Goal: Navigation & Orientation: Find specific page/section

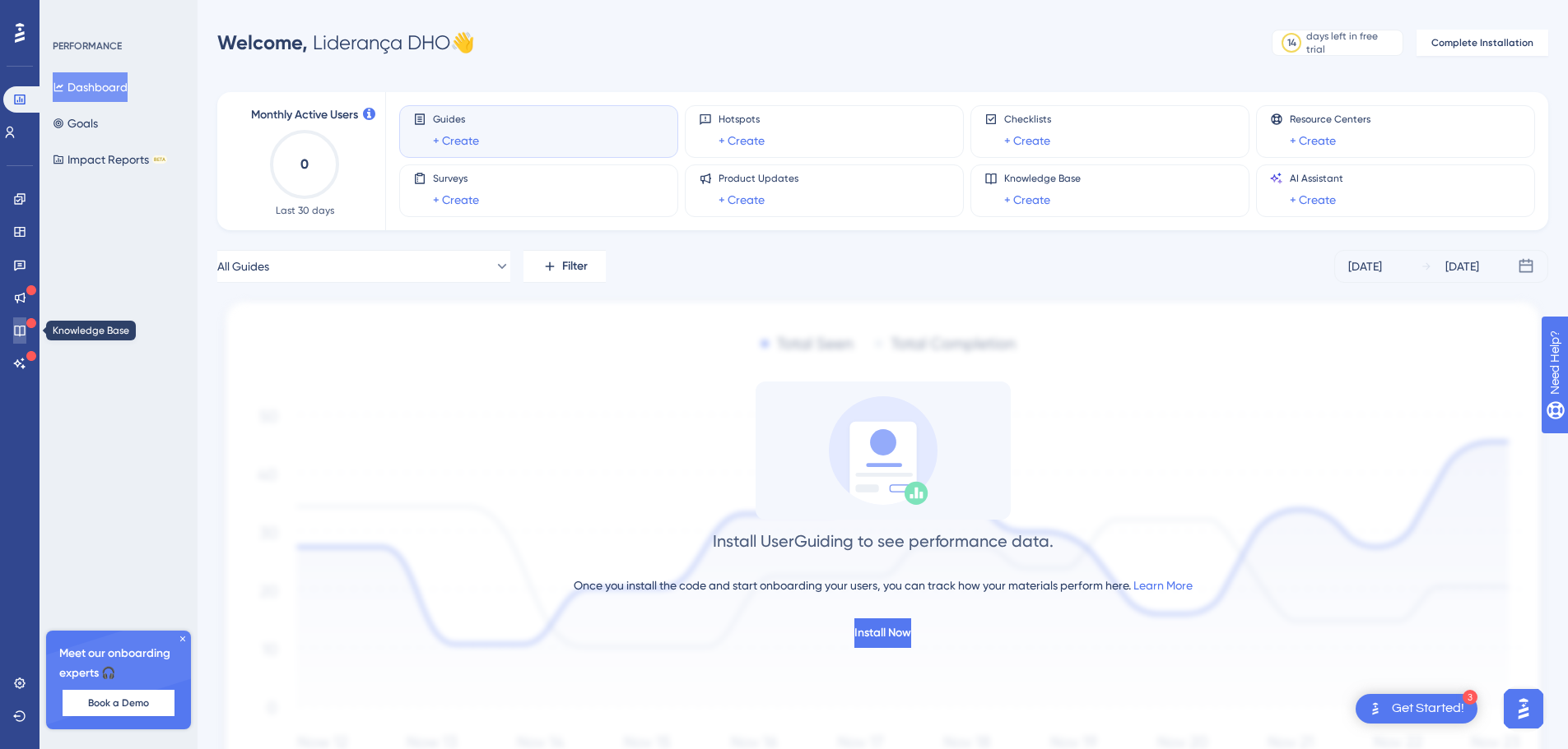
click at [25, 336] on icon at bounding box center [20, 331] width 13 height 13
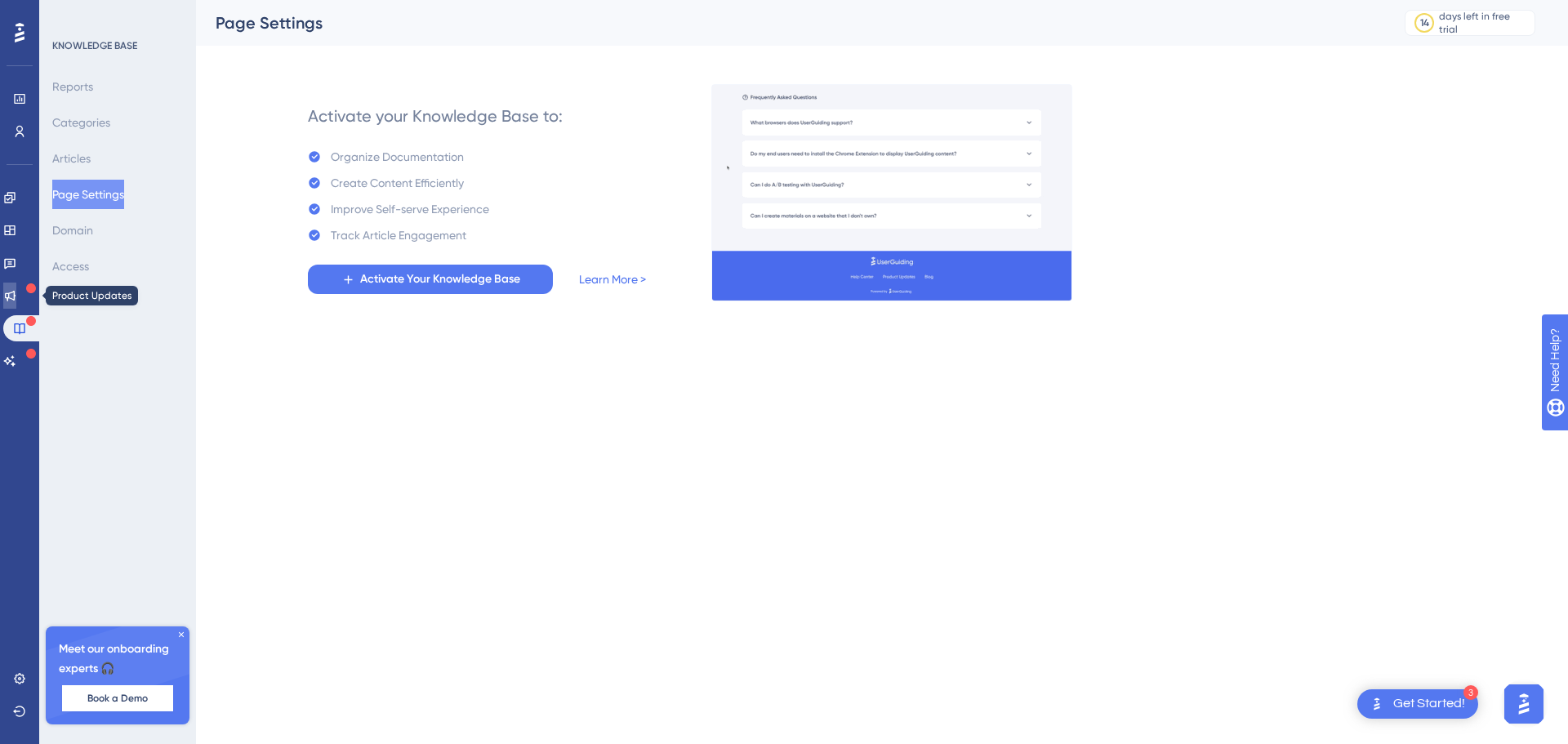
click at [16, 295] on link at bounding box center [10, 295] width 13 height 26
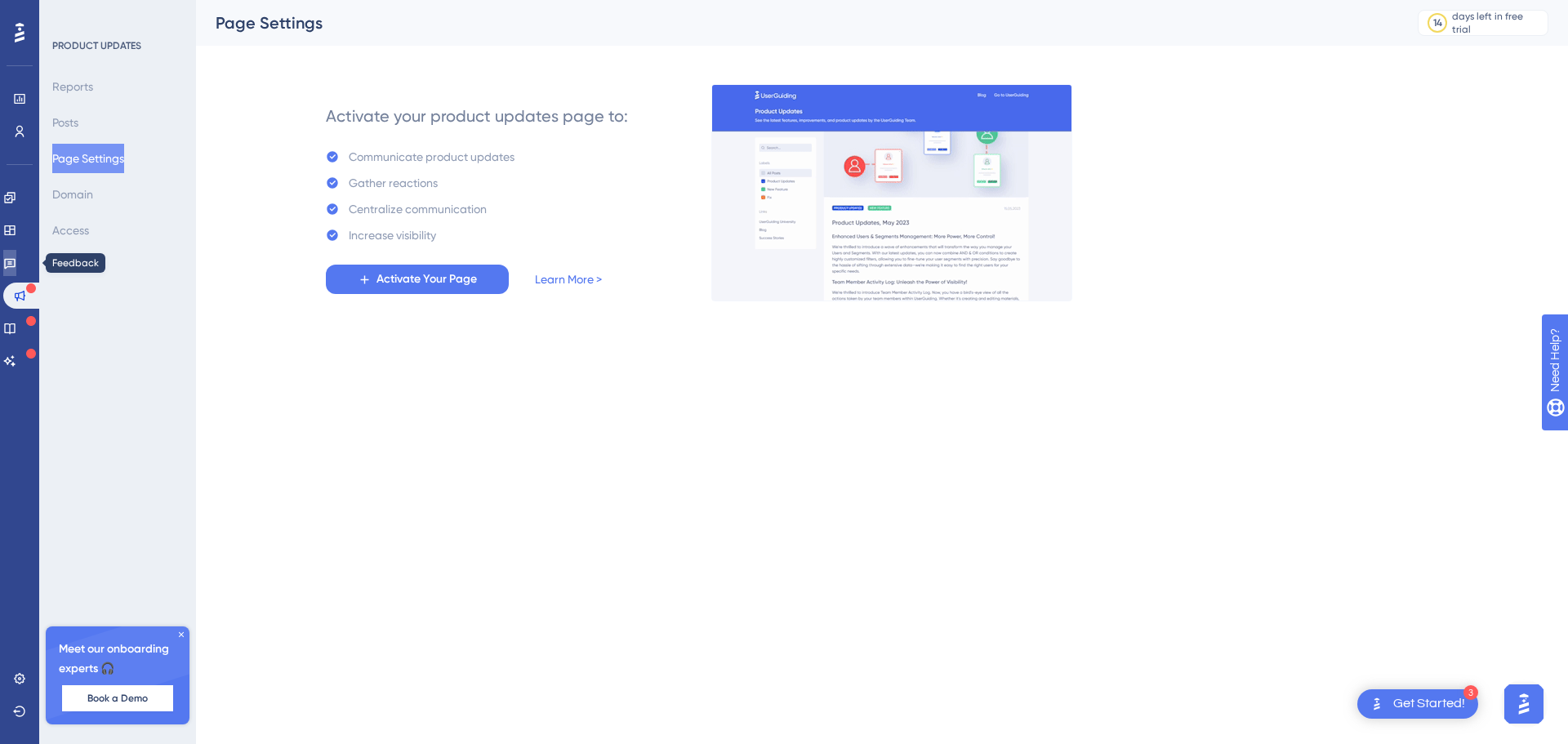
click at [16, 268] on icon at bounding box center [10, 263] width 13 height 13
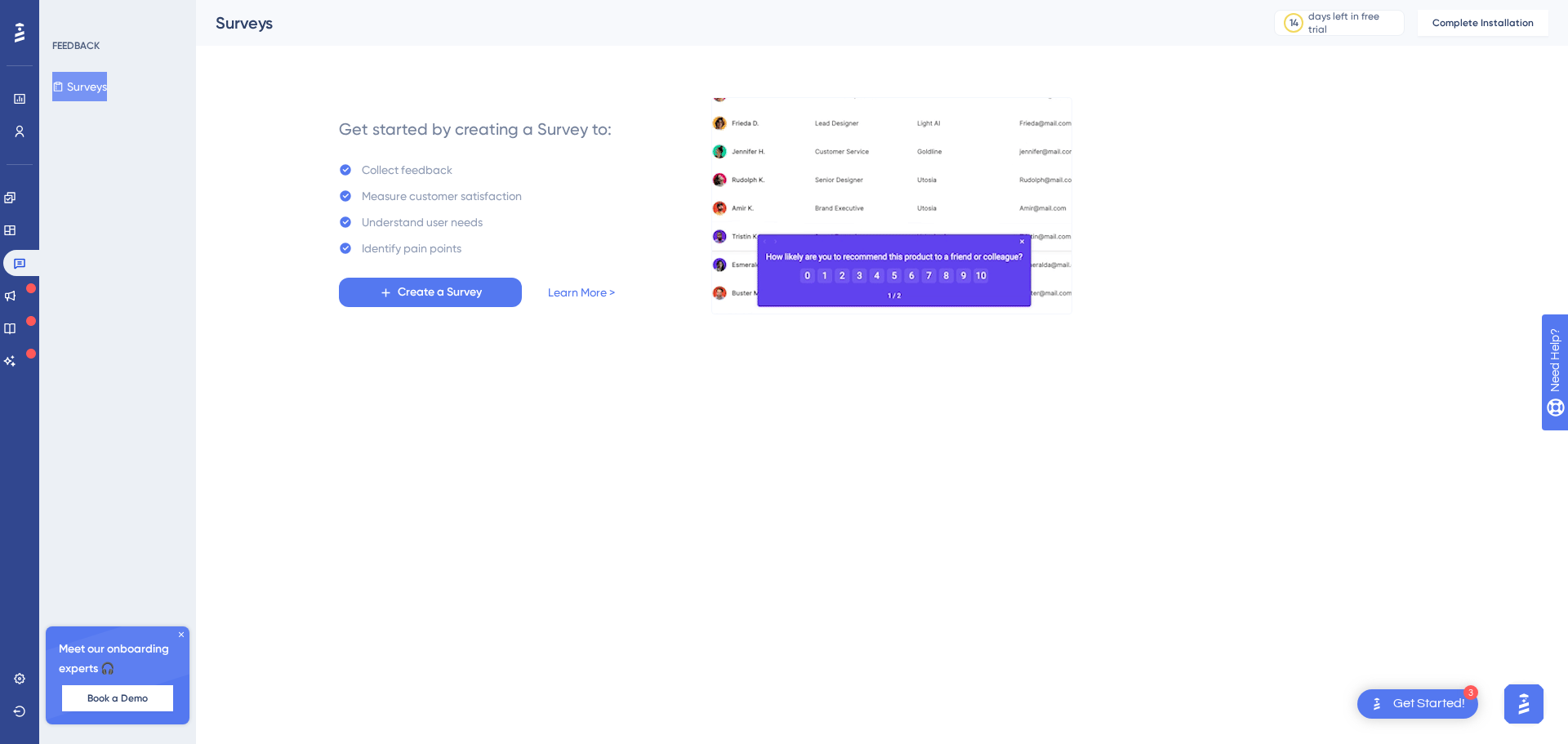
click at [20, 232] on div "✨ Save My Spot!✨" at bounding box center [786, 346] width 1568 height 744
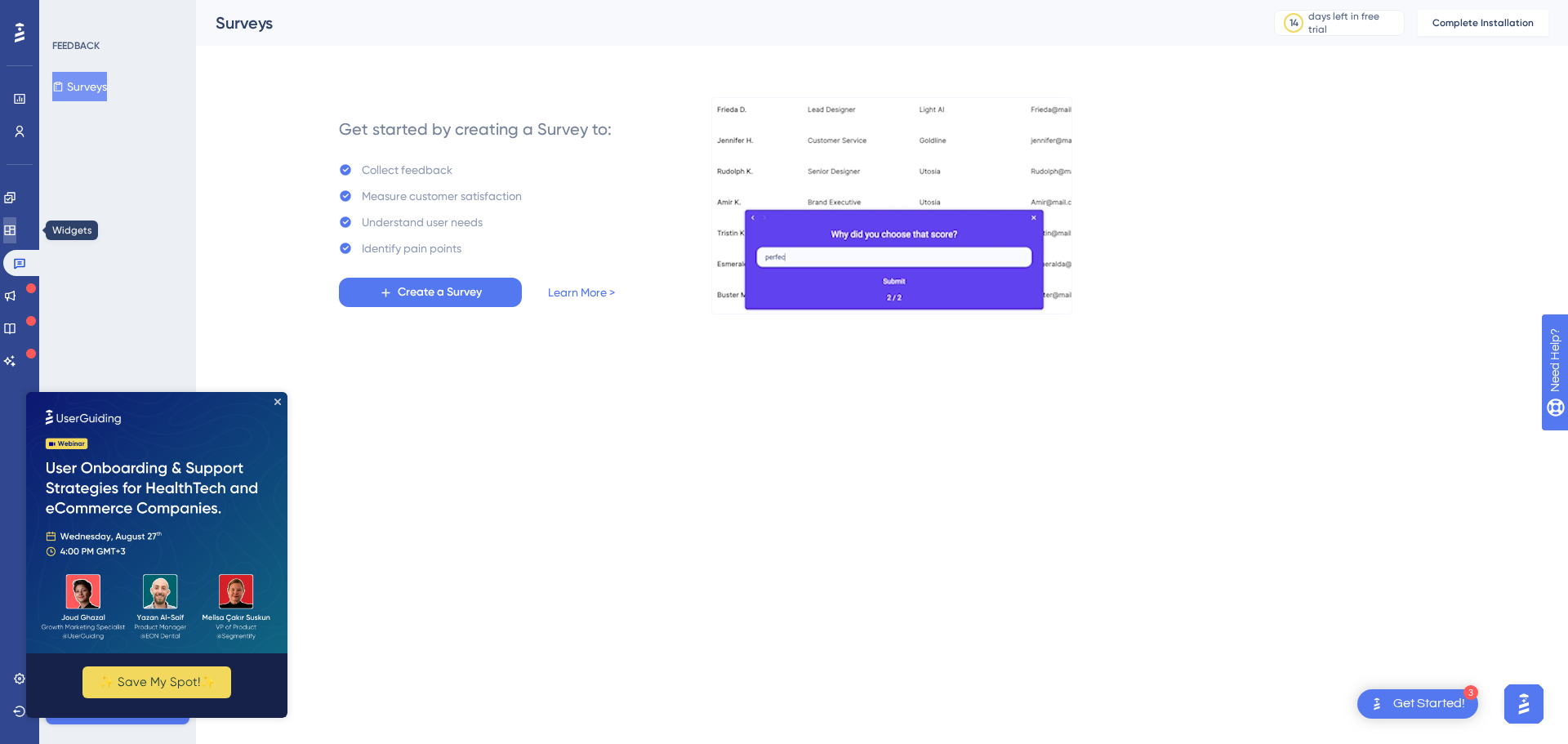
click at [15, 226] on icon at bounding box center [10, 230] width 11 height 10
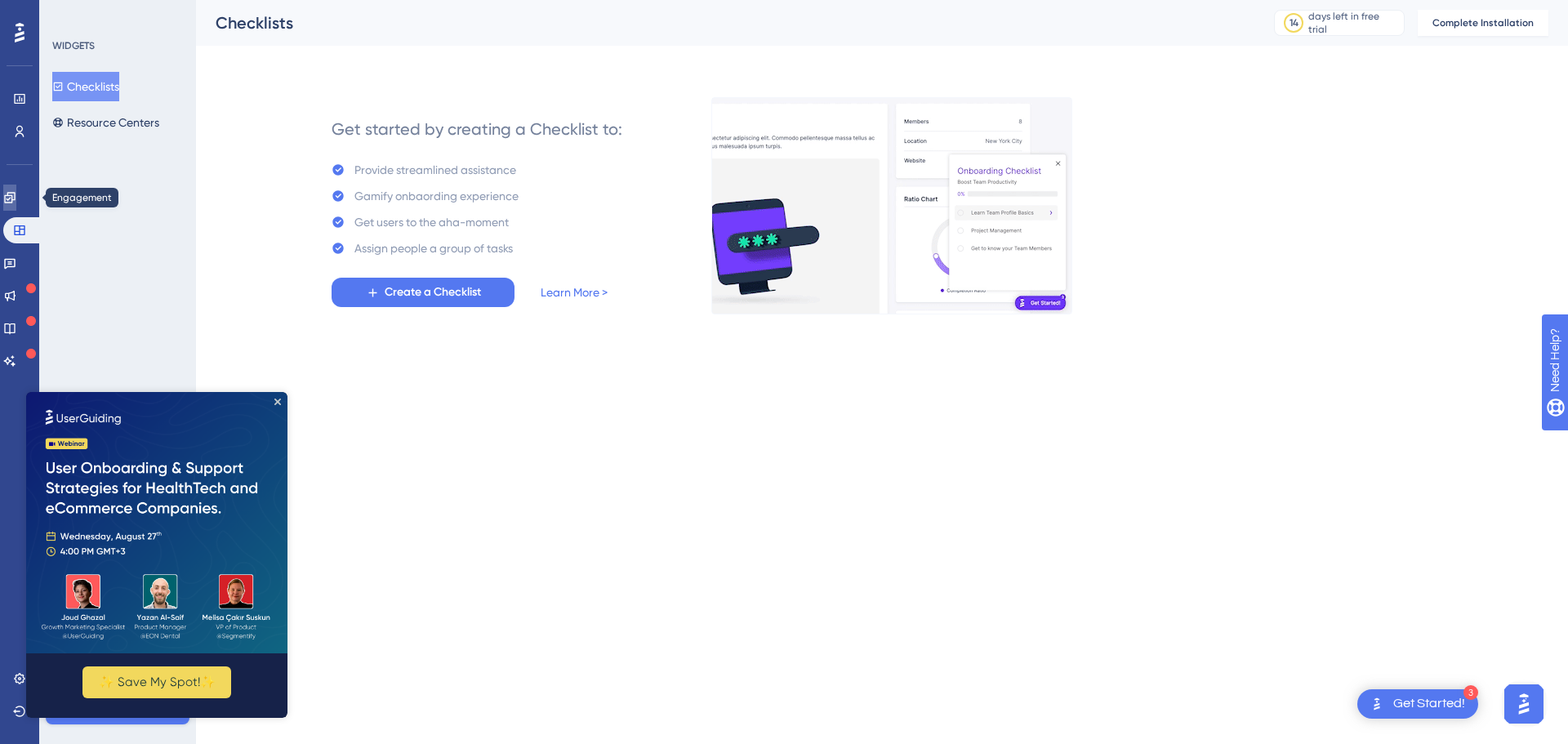
click at [15, 199] on icon at bounding box center [10, 198] width 11 height 11
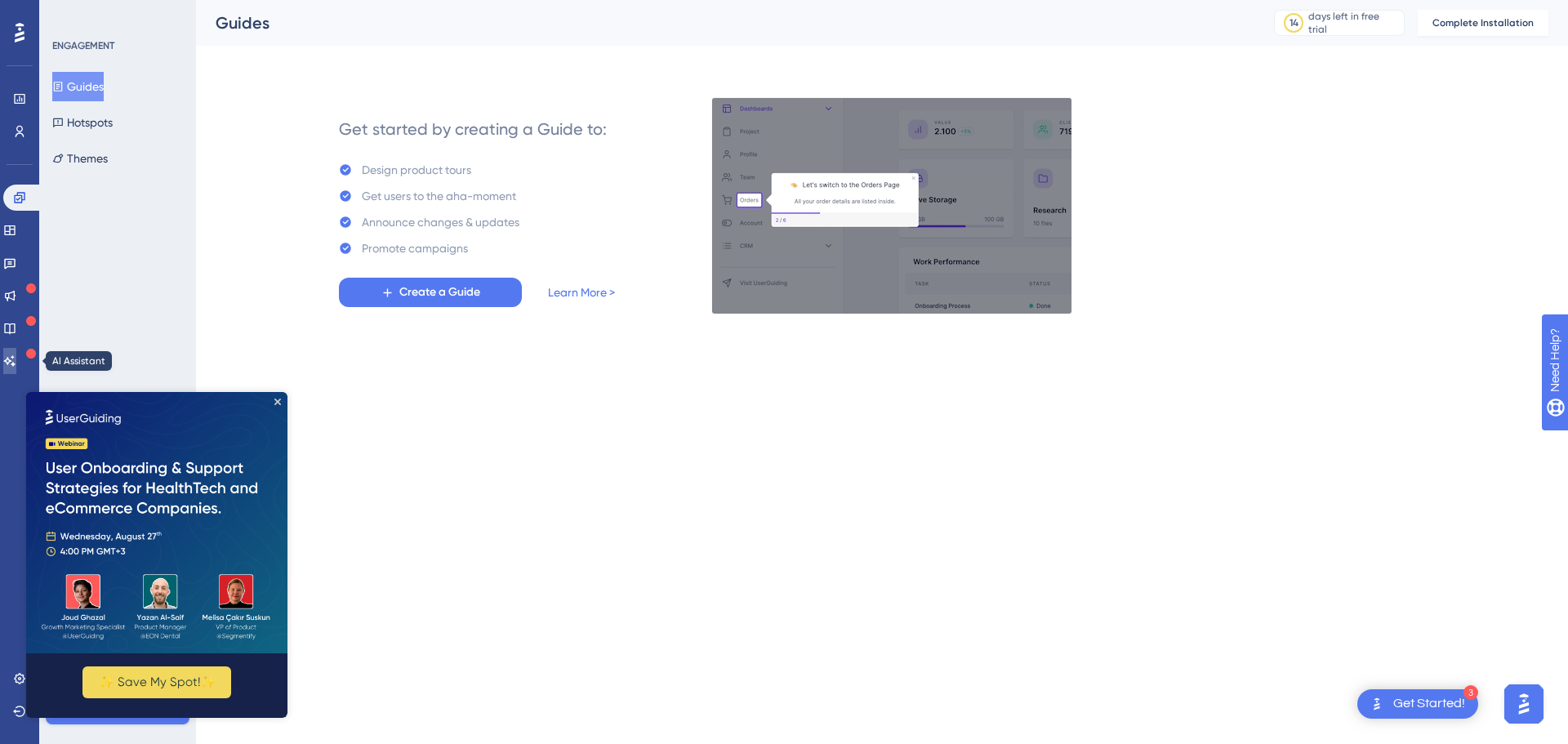
click at [16, 353] on link at bounding box center [10, 360] width 13 height 26
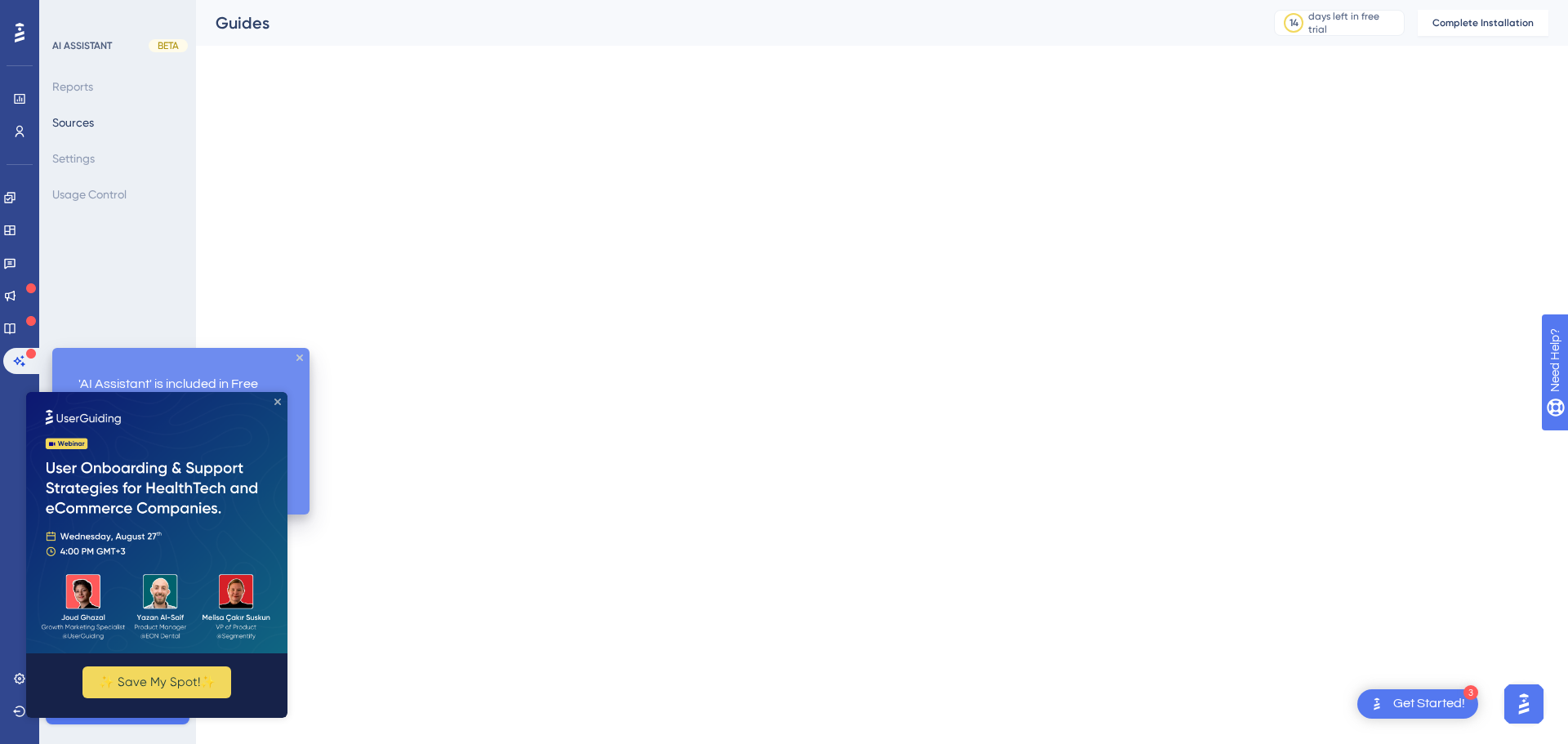
click at [278, 400] on icon "Close Preview" at bounding box center [277, 401] width 6 height 6
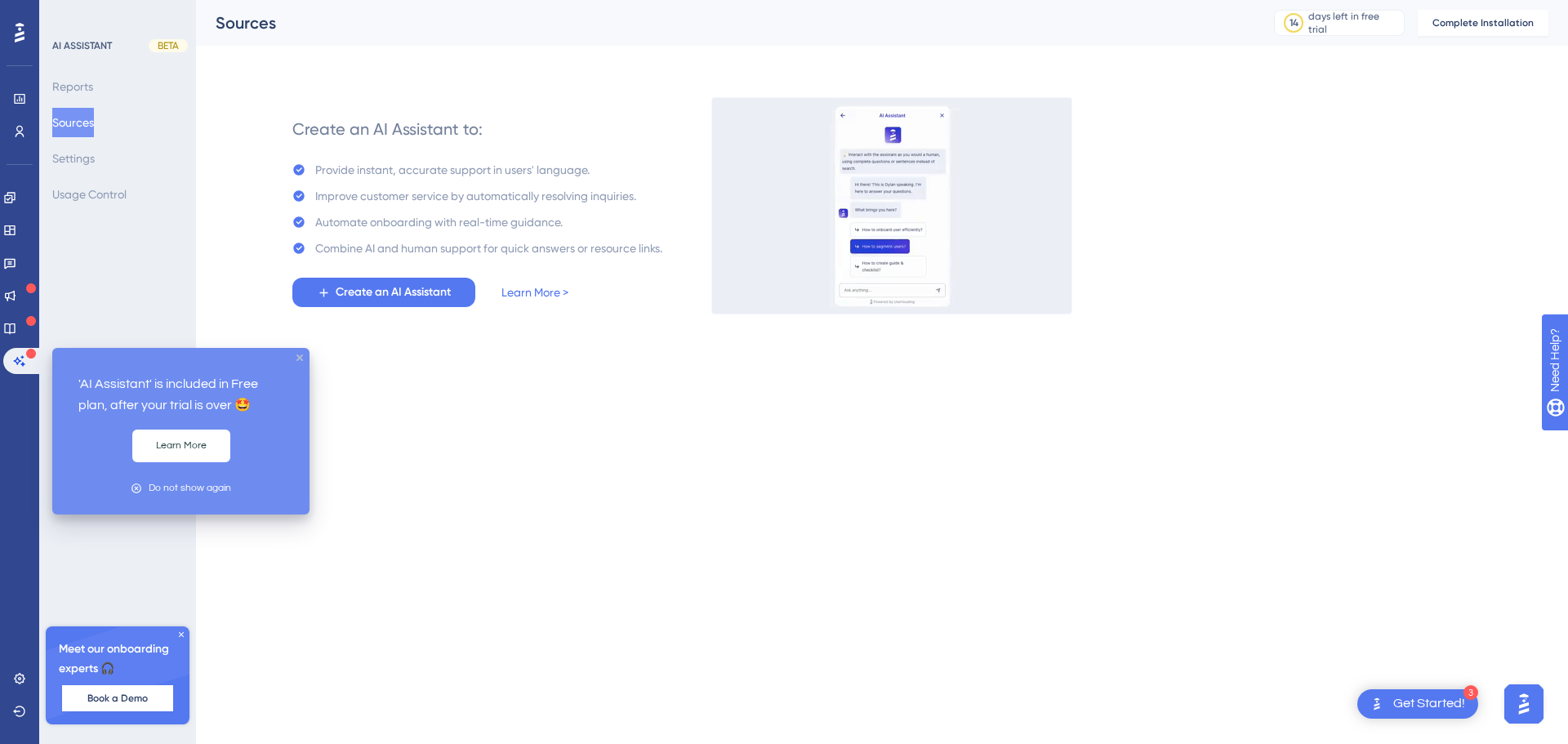
click at [299, 360] on icon "close tooltip" at bounding box center [299, 357] width 6 height 6
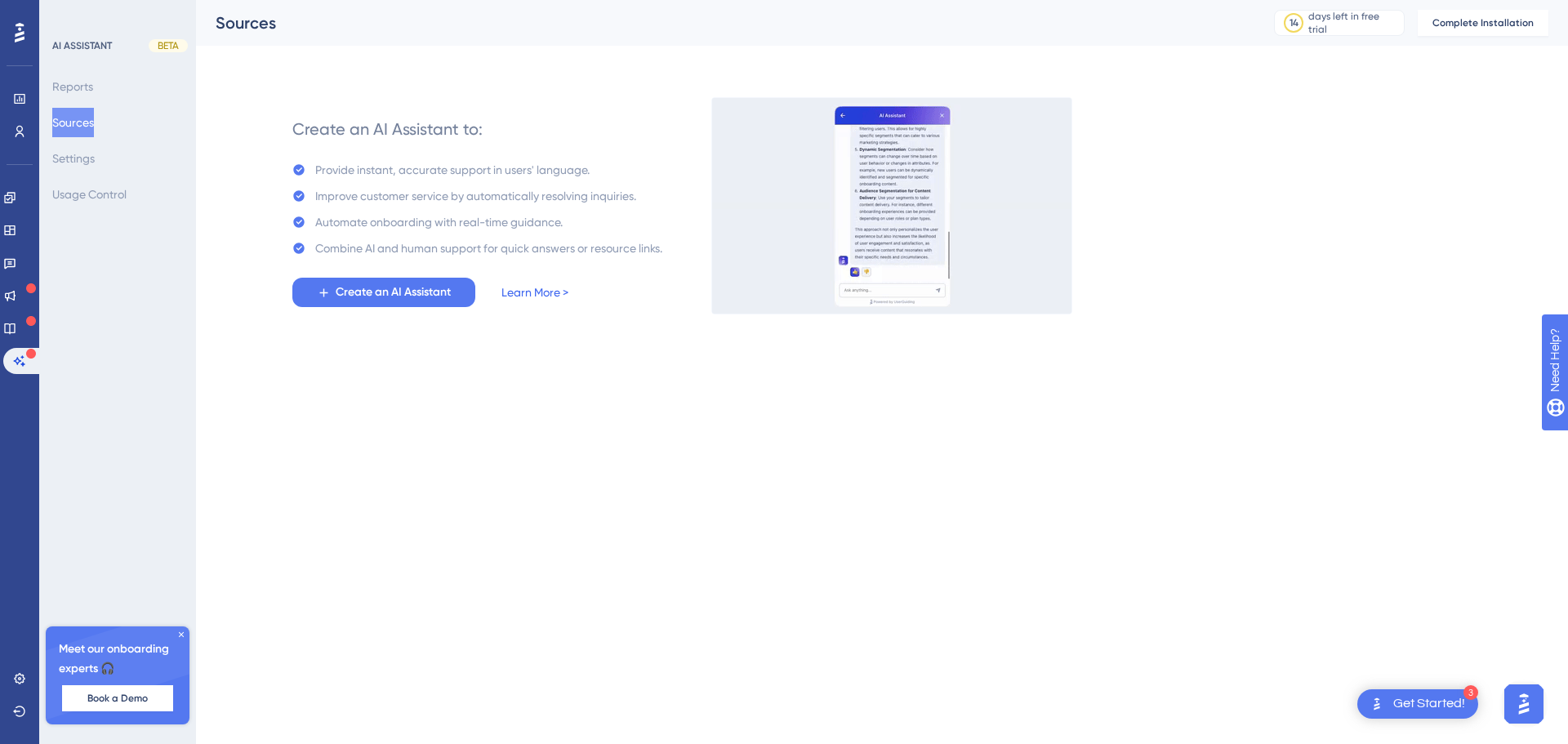
click at [526, 290] on link "Learn More >" at bounding box center [535, 293] width 67 height 20
click at [1567, 442] on icon "open resource center" at bounding box center [1564, 443] width 18 height 18
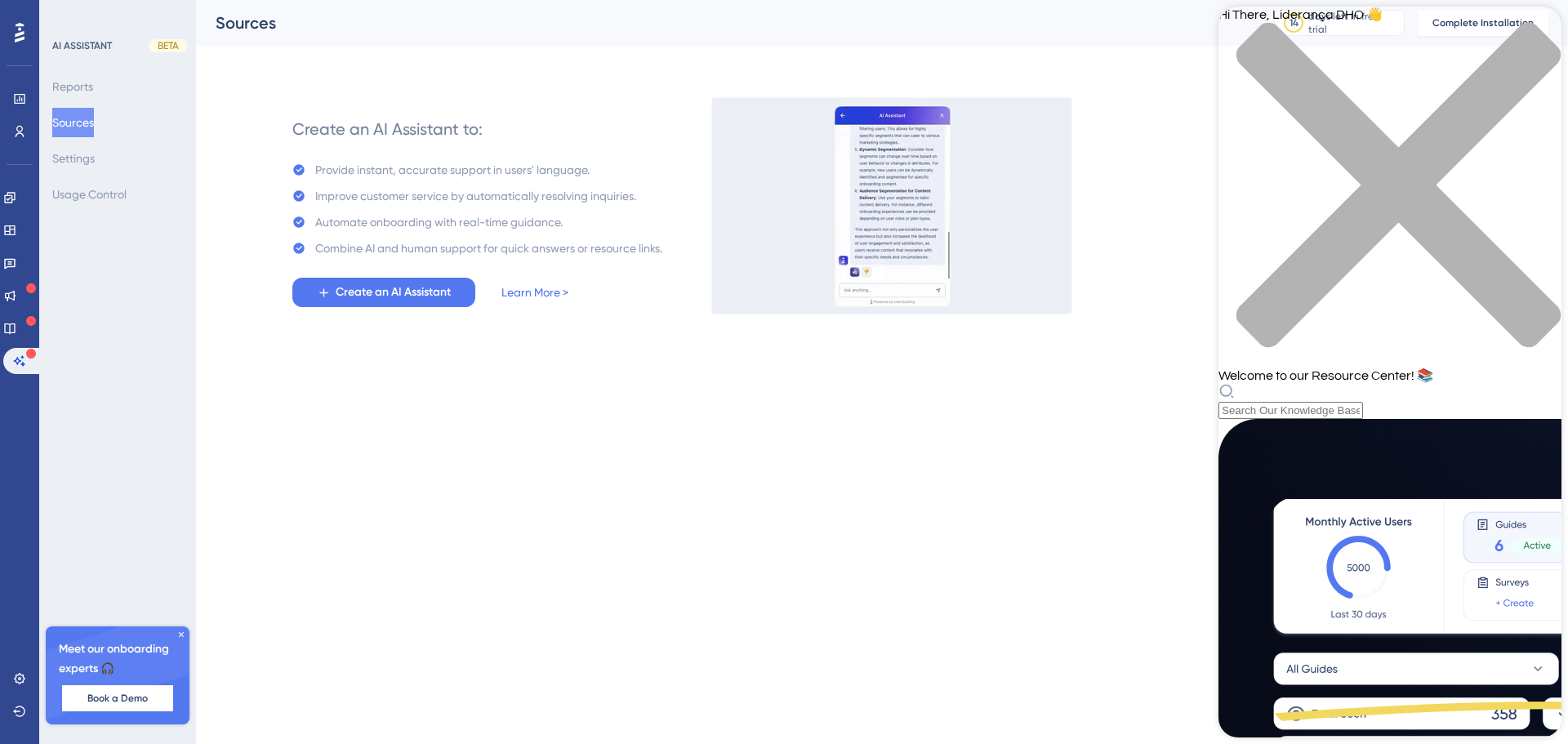
scroll to position [587, 0]
click at [1536, 33] on icon "close resource center" at bounding box center [1399, 185] width 324 height 324
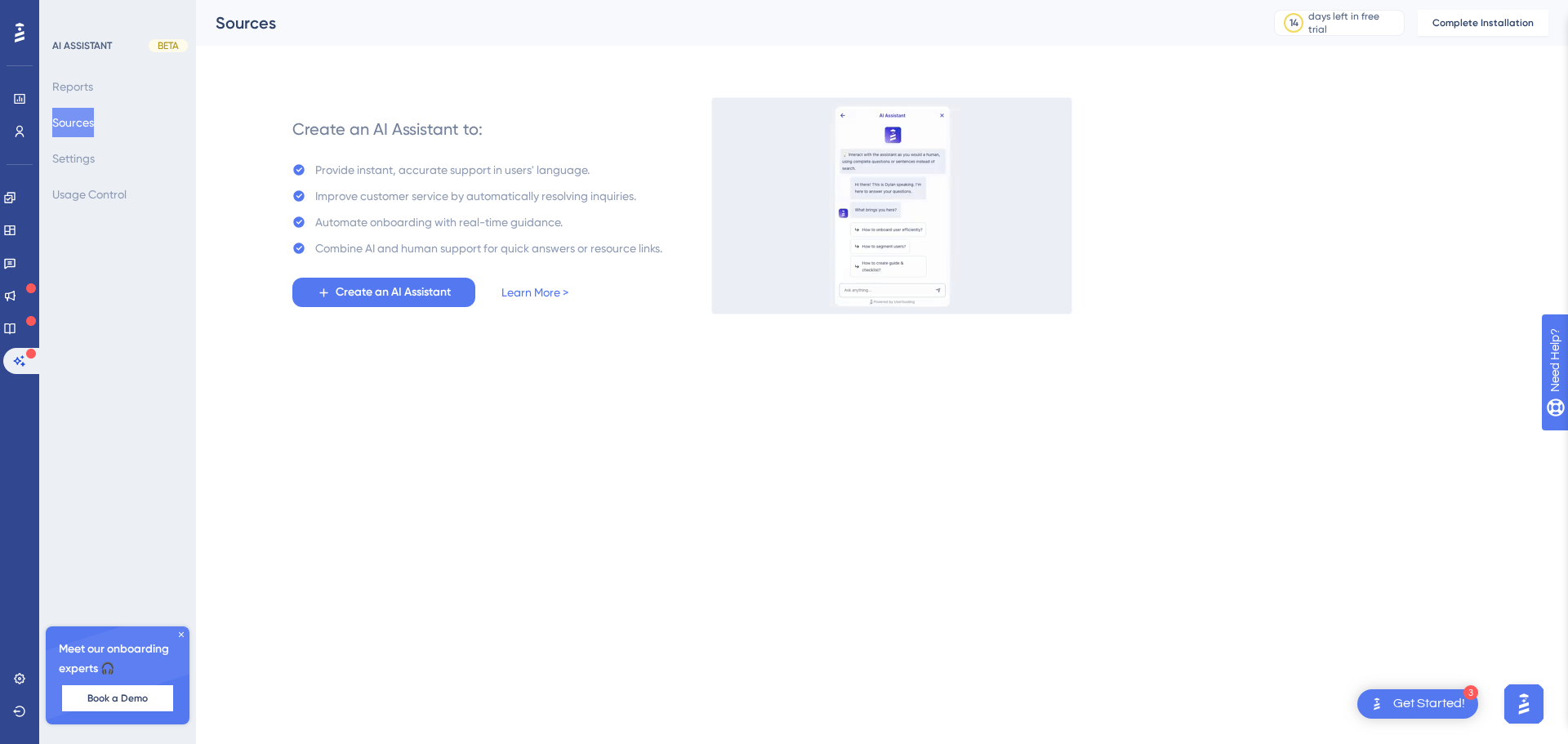
click at [1327, 302] on div "Create an AI Assistant to: Provide instant, accurate support in users' language…" at bounding box center [911, 206] width 1274 height 215
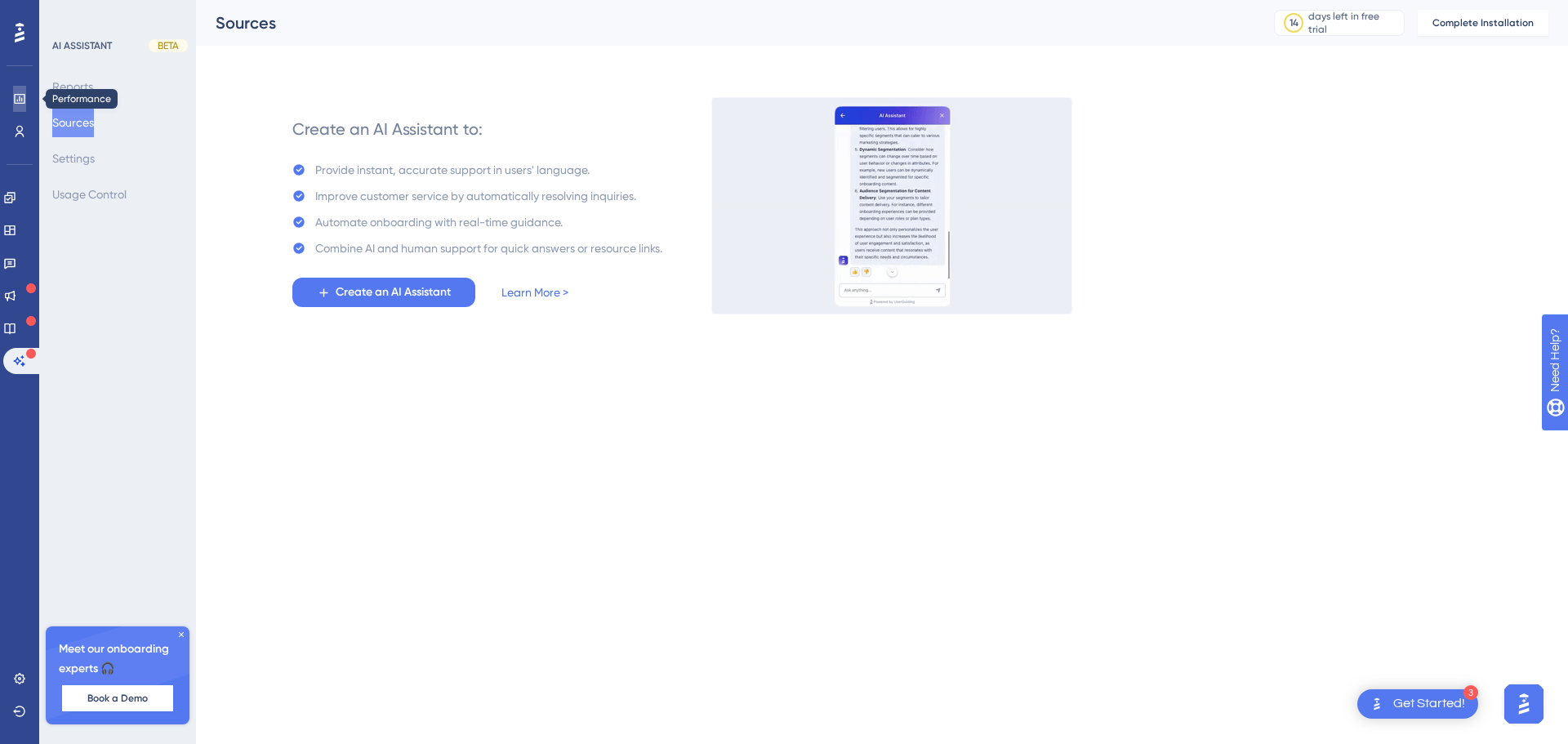
click at [17, 98] on icon at bounding box center [20, 99] width 13 height 13
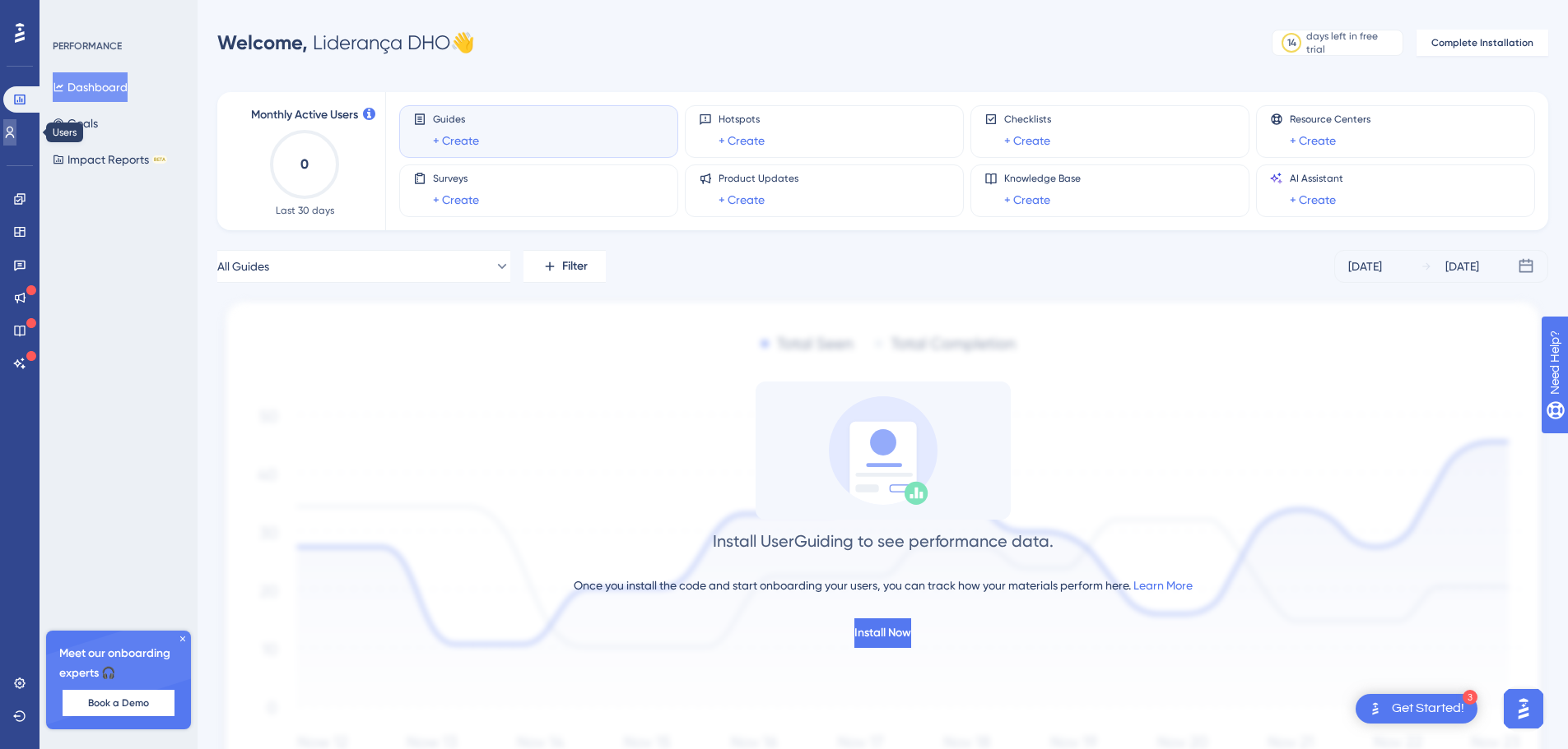
click at [16, 140] on link at bounding box center [10, 132] width 13 height 26
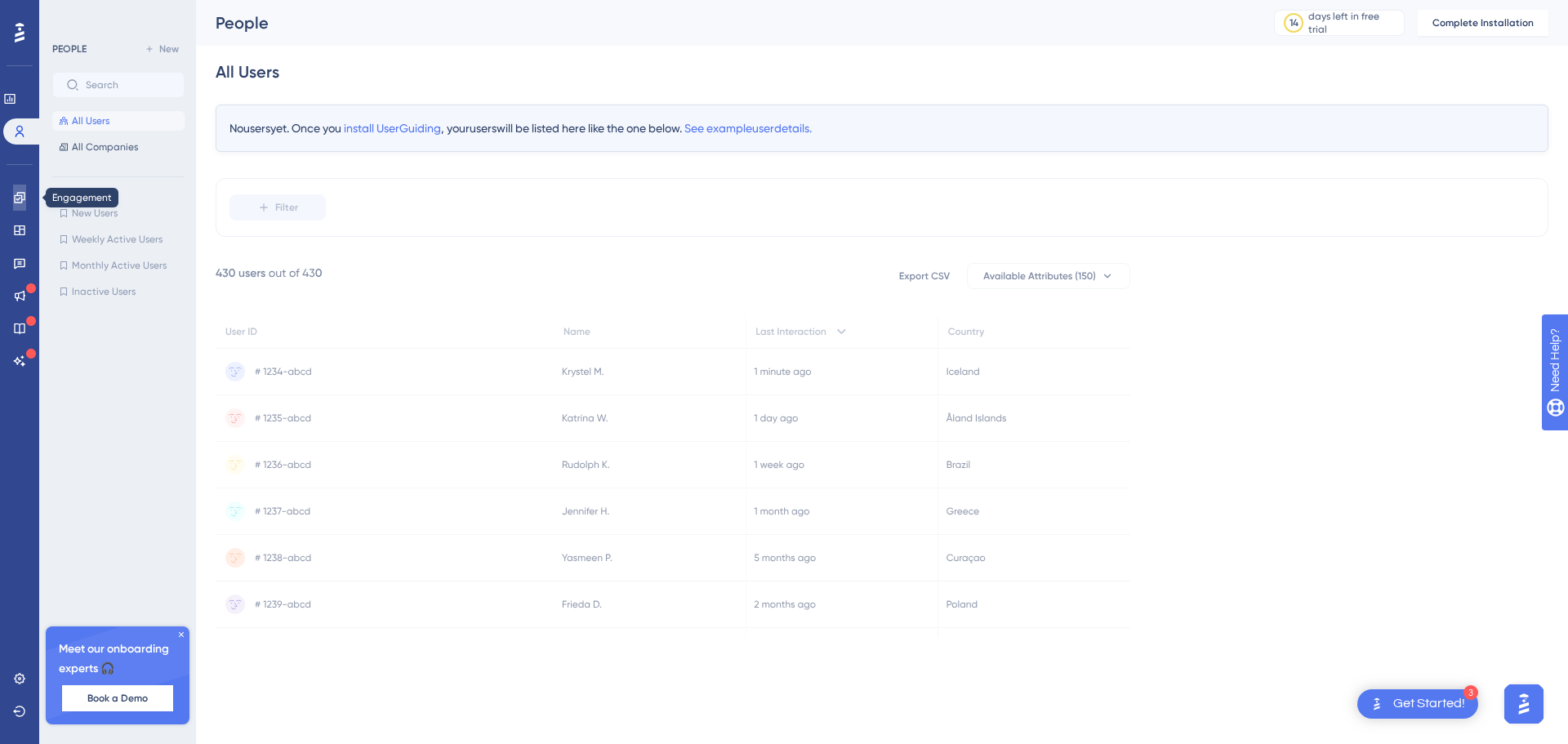
click at [16, 198] on icon at bounding box center [20, 198] width 11 height 11
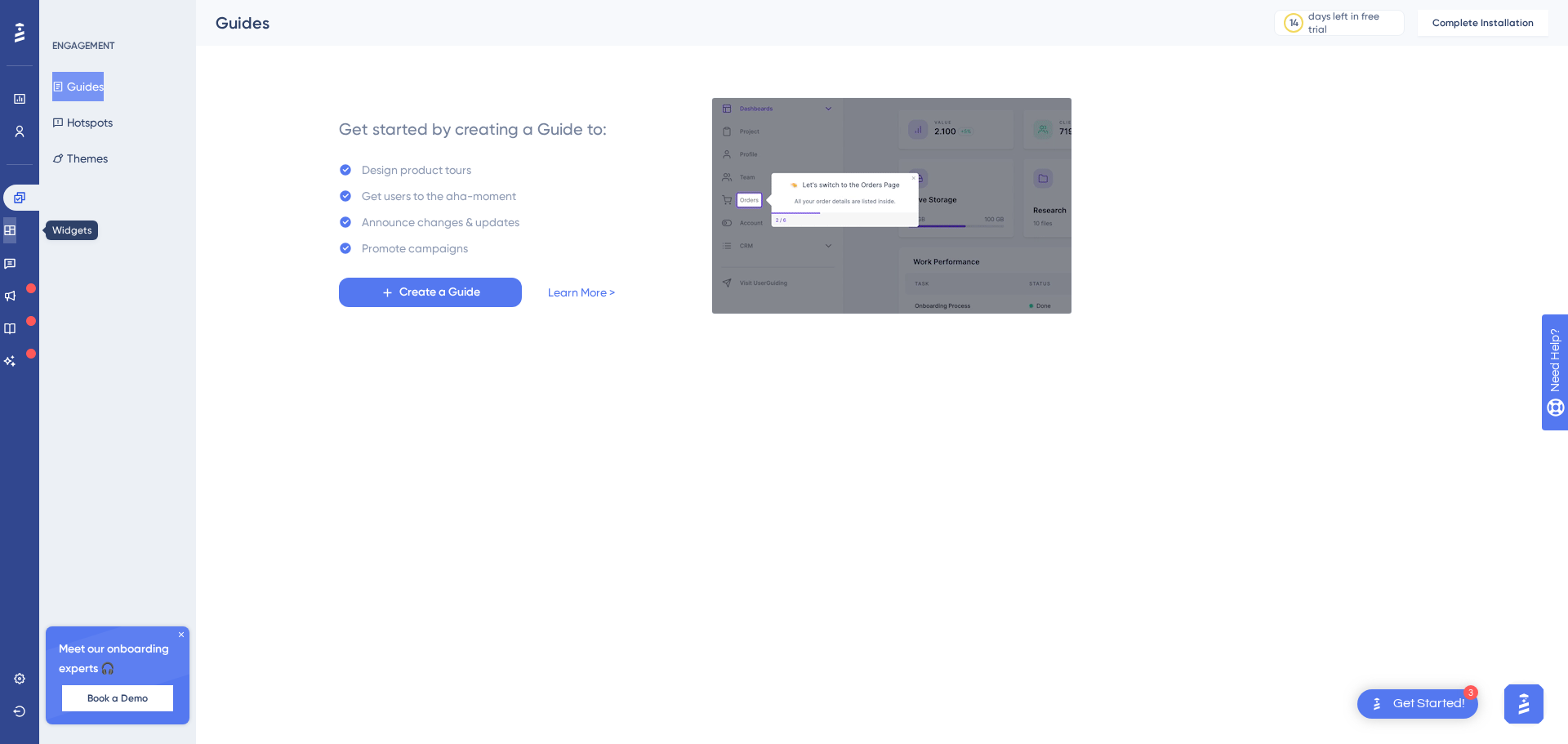
click at [16, 227] on icon at bounding box center [10, 230] width 13 height 13
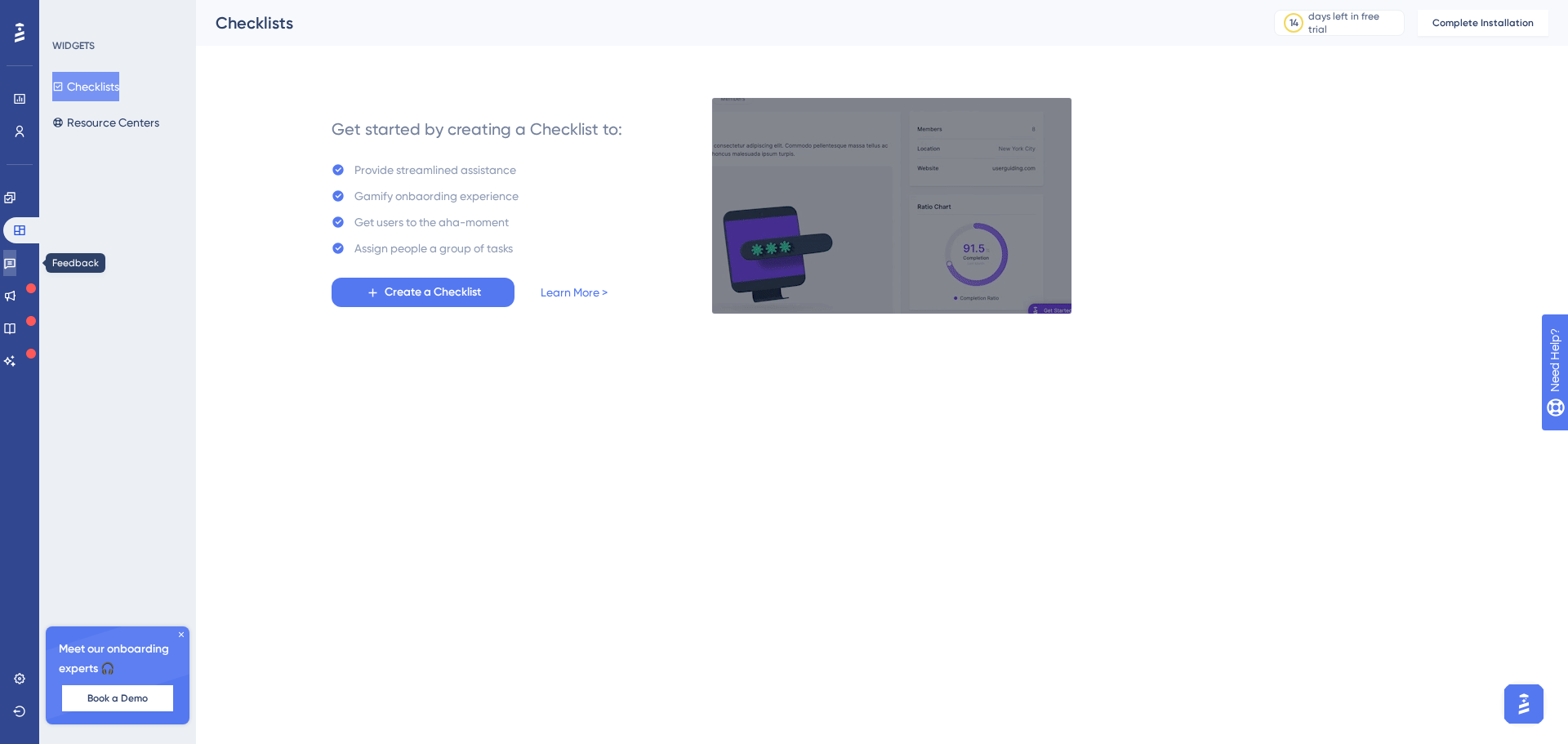
click at [13, 264] on icon at bounding box center [10, 263] width 13 height 13
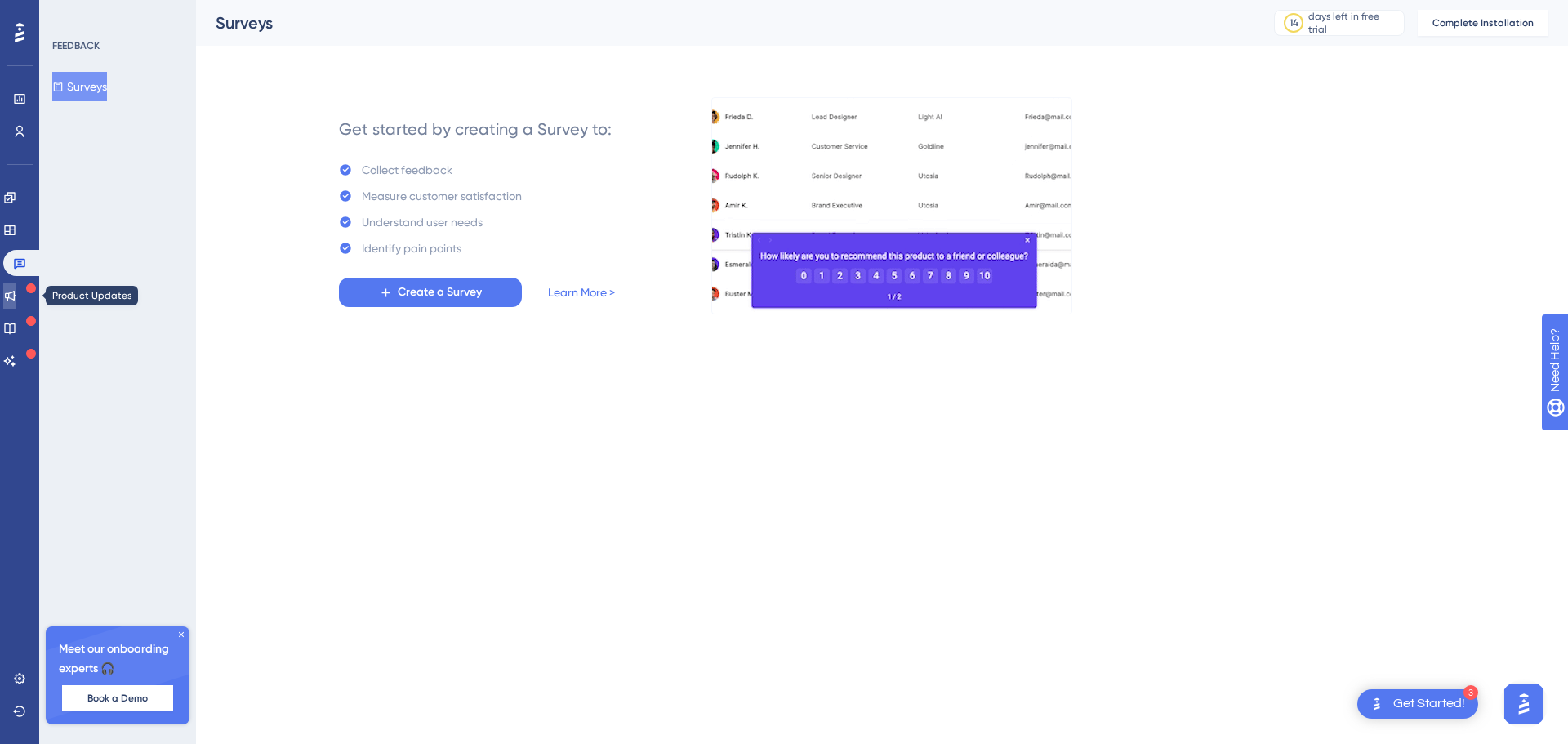
drag, startPoint x: 15, startPoint y: 290, endPoint x: 24, endPoint y: 299, distance: 12.7
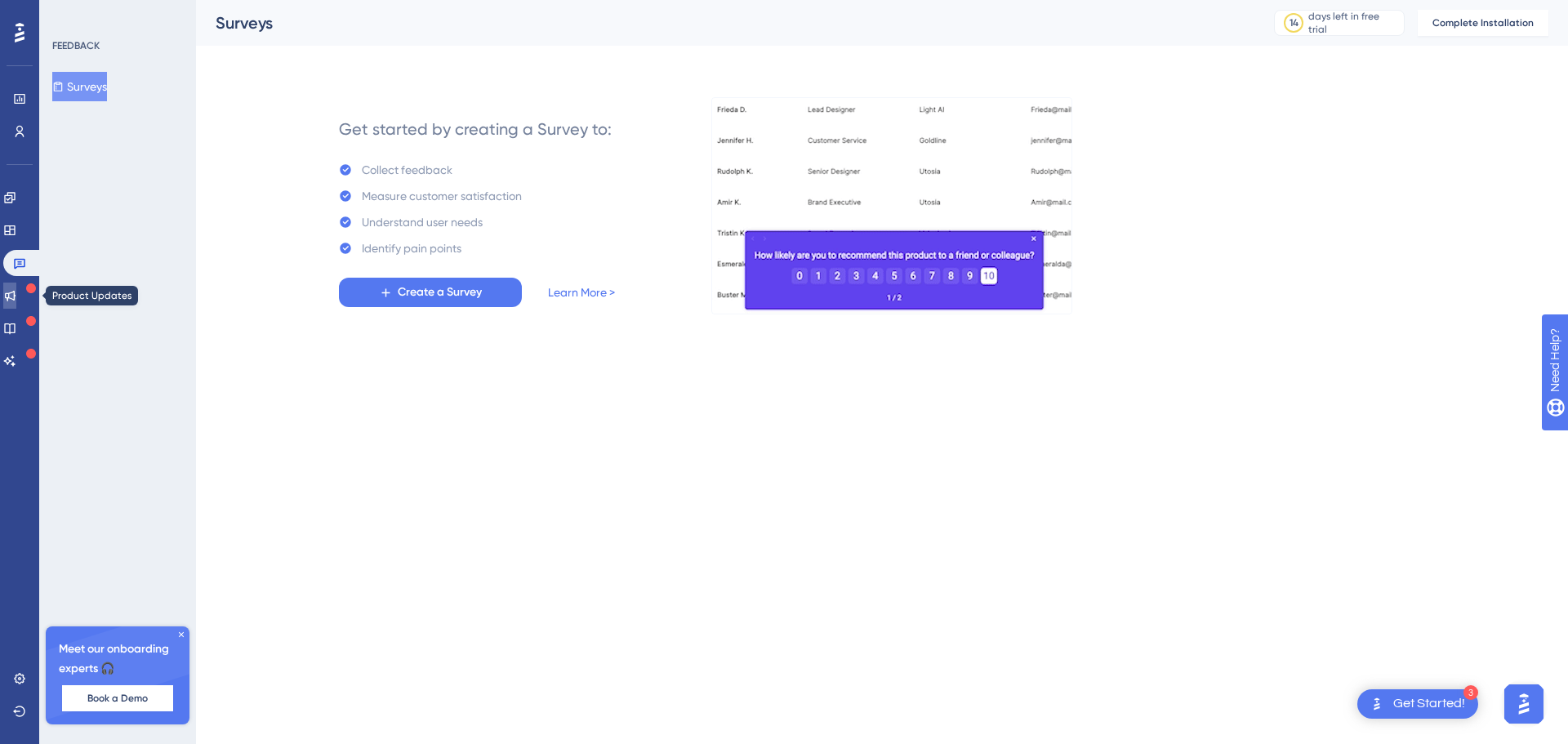
click at [16, 290] on icon at bounding box center [10, 295] width 13 height 13
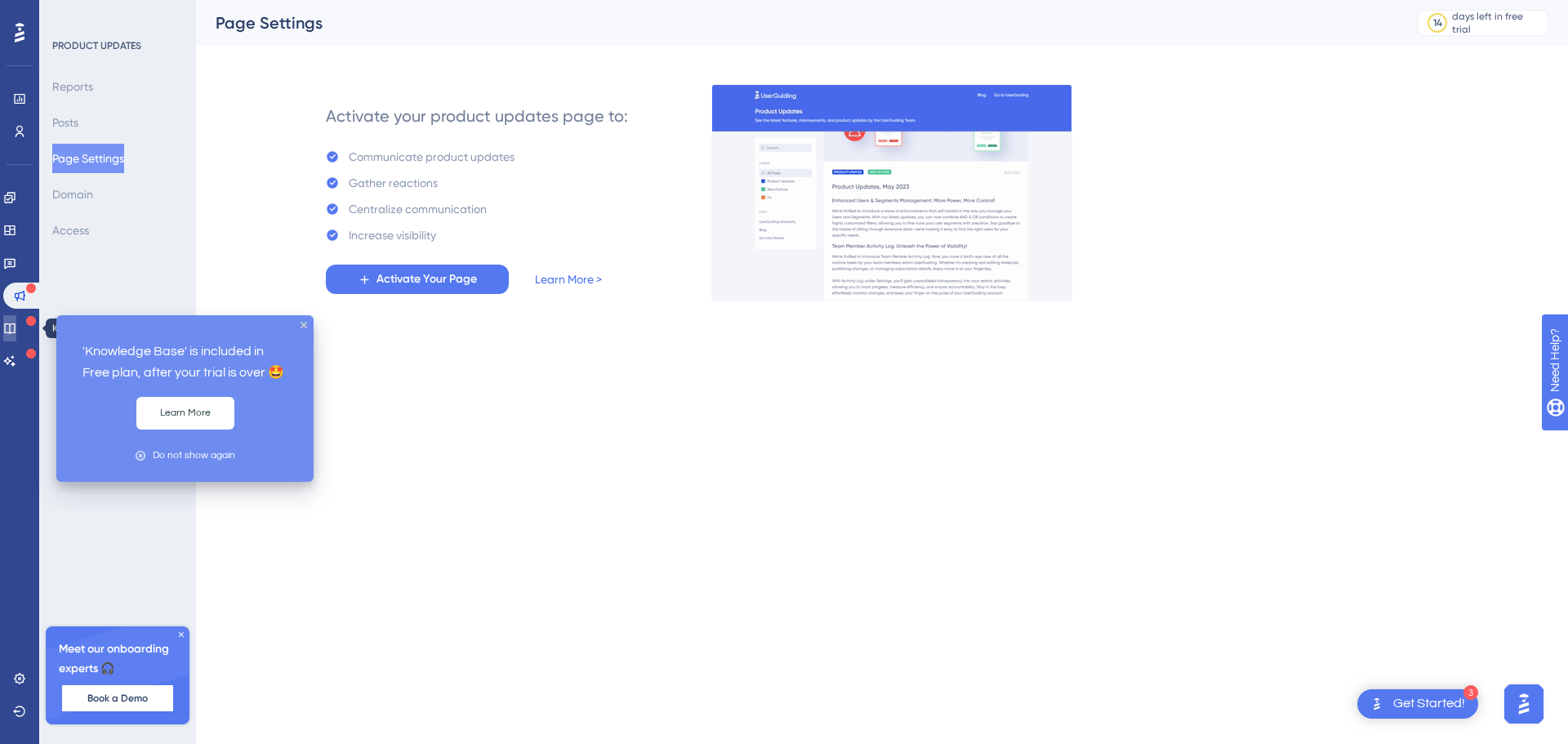
click at [16, 329] on link at bounding box center [10, 328] width 13 height 26
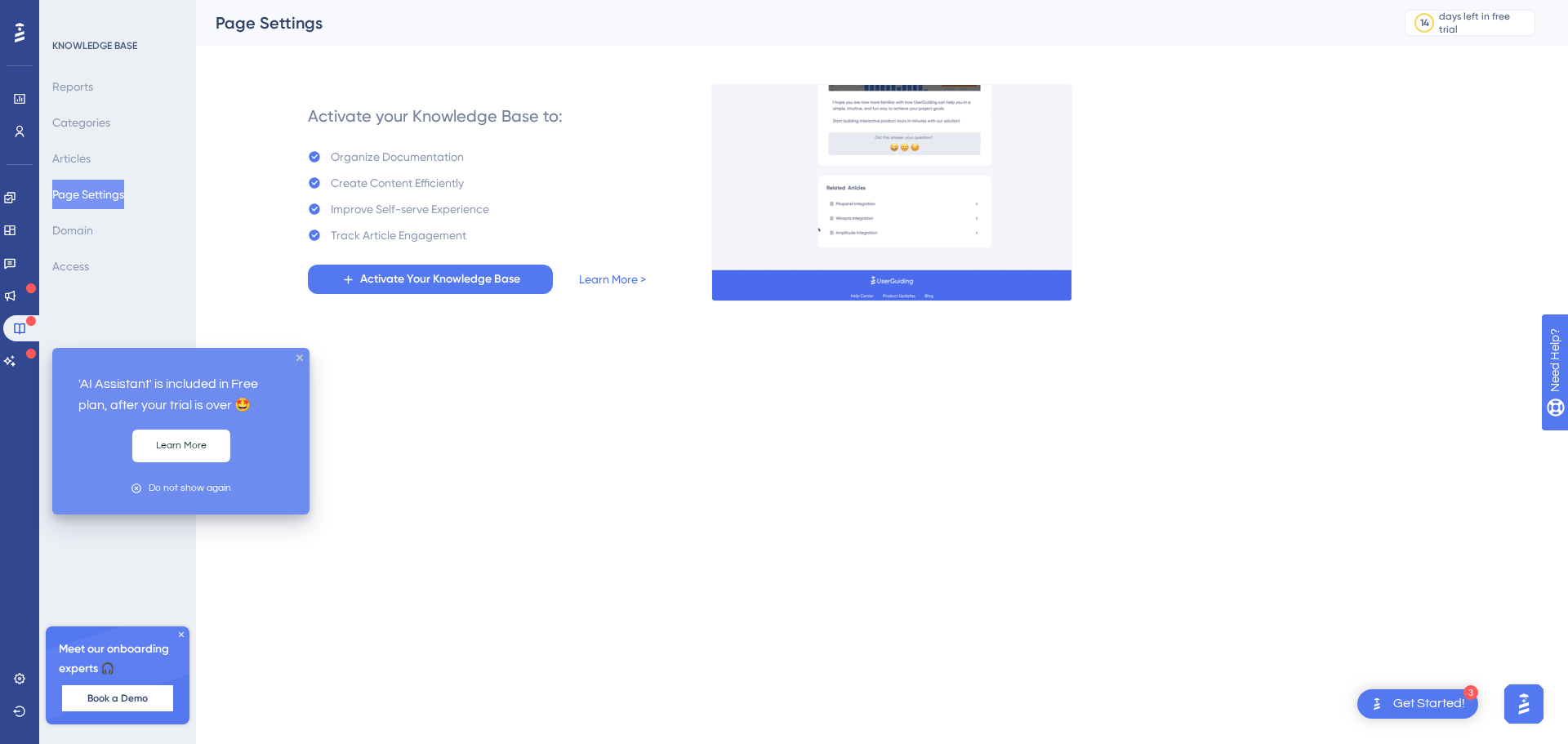
click at [27, 360] on div at bounding box center [30, 354] width 10 height 13
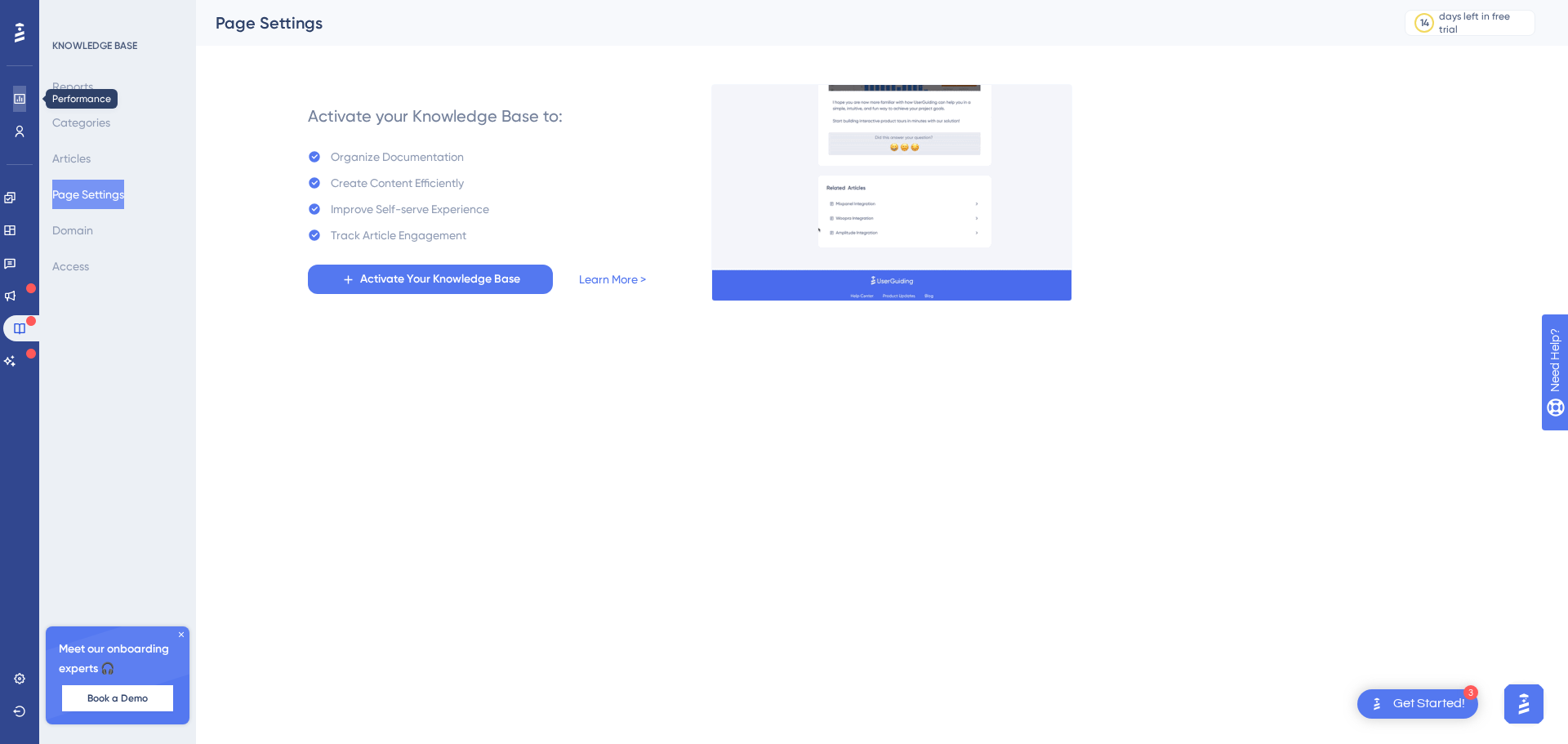
click at [26, 97] on link at bounding box center [20, 98] width 13 height 26
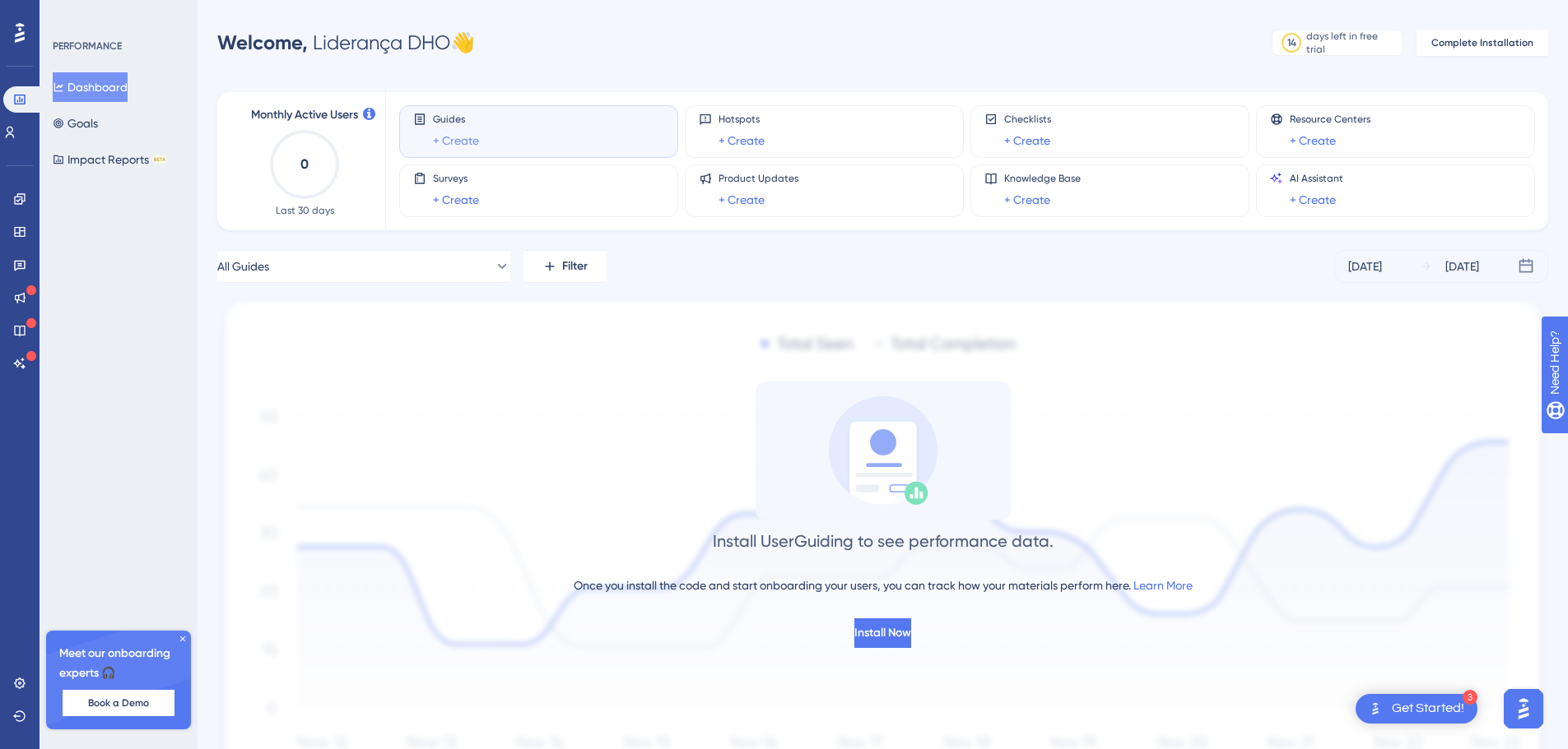
click at [444, 139] on link "+ Create" at bounding box center [455, 141] width 46 height 20
